Goal: Information Seeking & Learning: Learn about a topic

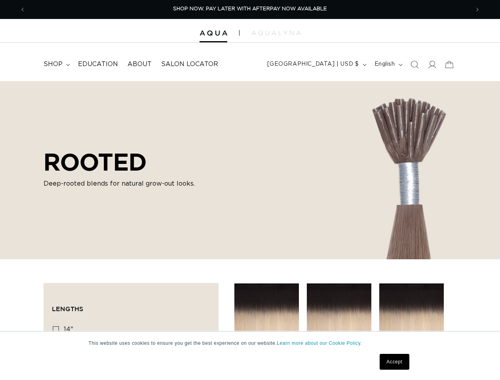
scroll to position [0, 887]
